Goal: Transaction & Acquisition: Purchase product/service

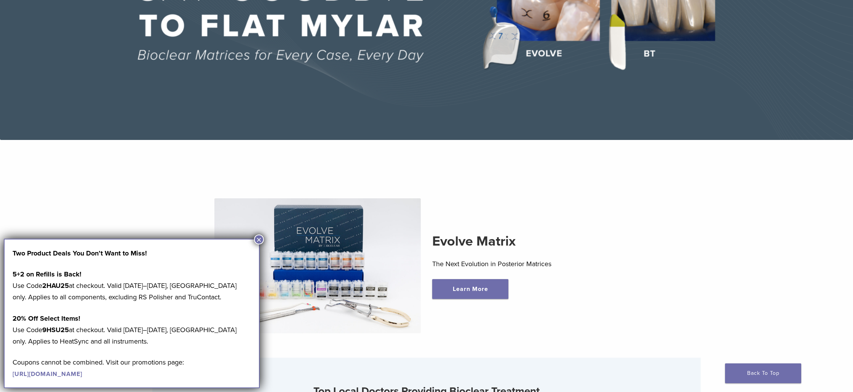
scroll to position [172, 0]
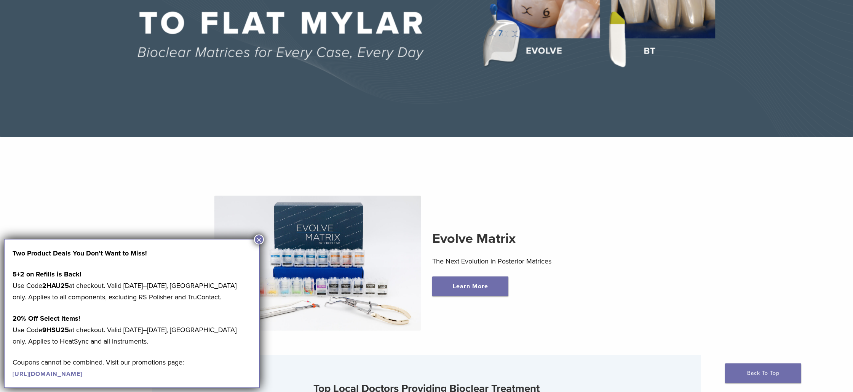
click at [258, 241] on button "×" at bounding box center [259, 239] width 10 height 10
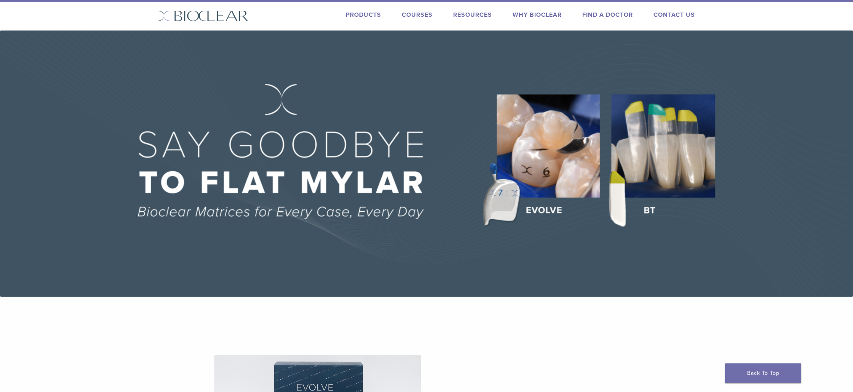
scroll to position [0, 0]
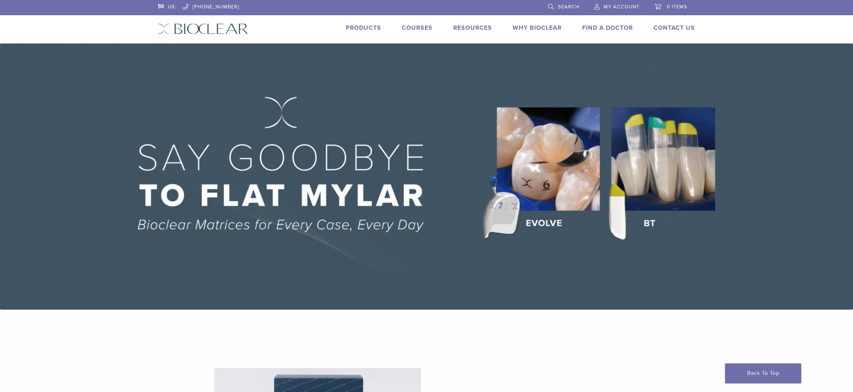
click at [370, 26] on link "Products" at bounding box center [363, 28] width 35 height 8
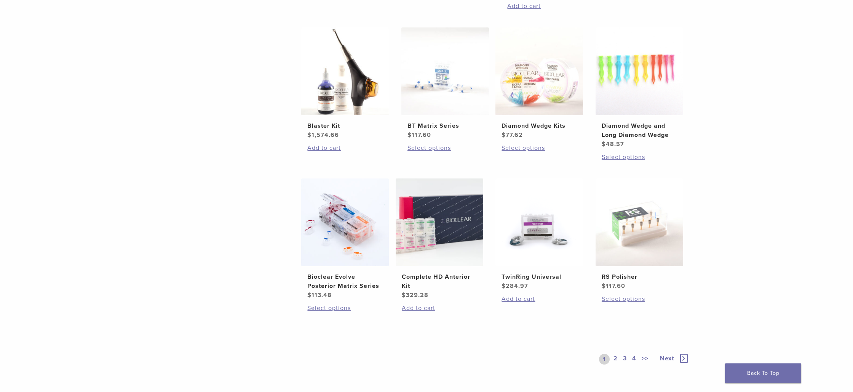
scroll to position [435, 0]
click at [538, 256] on img at bounding box center [540, 222] width 88 height 88
click at [540, 276] on h2 "TwinRing Universal" at bounding box center [539, 276] width 75 height 9
